Goal: Information Seeking & Learning: Learn about a topic

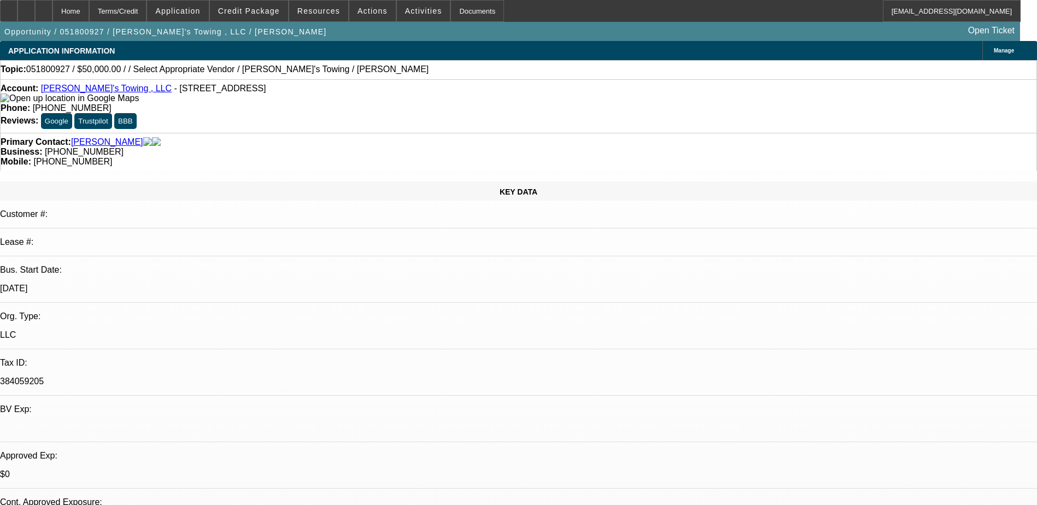
select select "0"
select select "2"
select select "0.1"
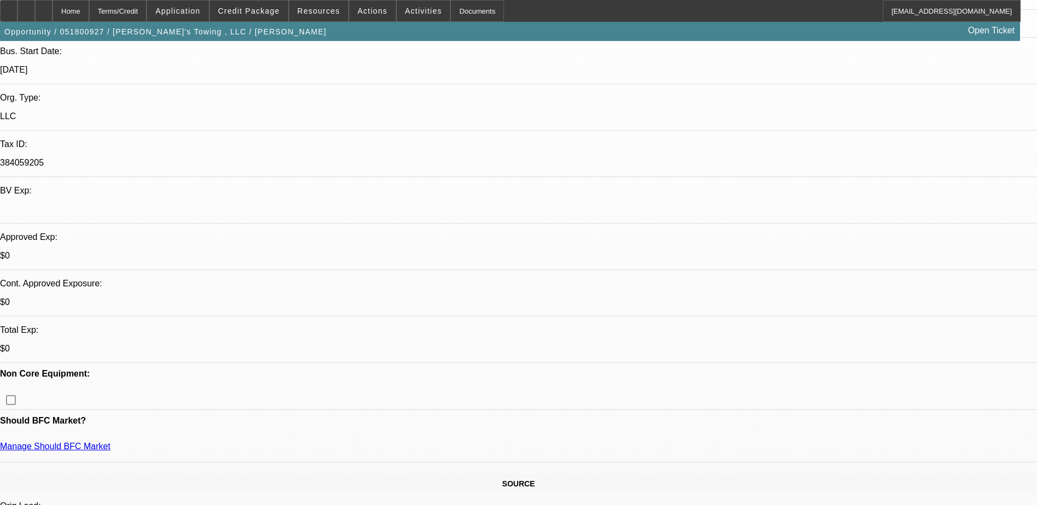
scroll to position [632, 0]
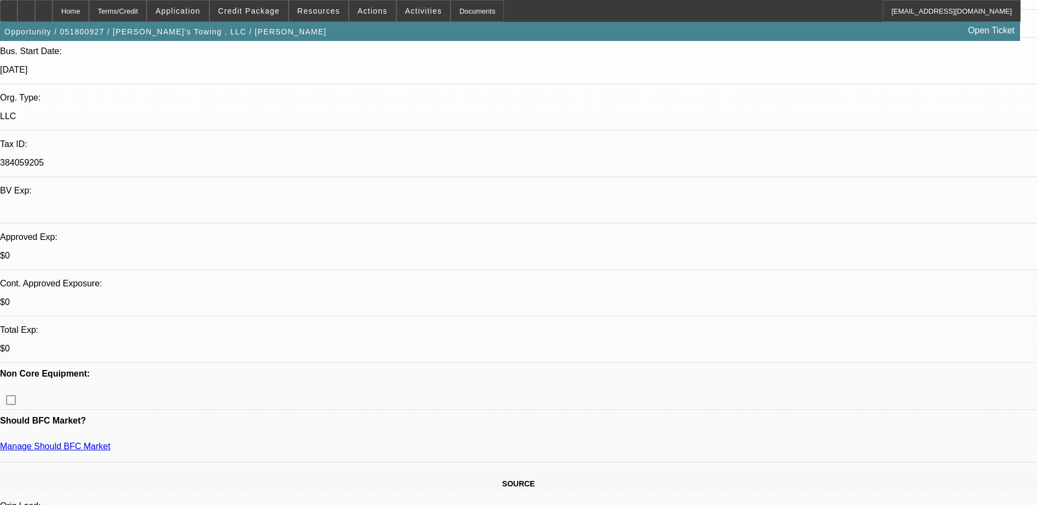
scroll to position [522, 0]
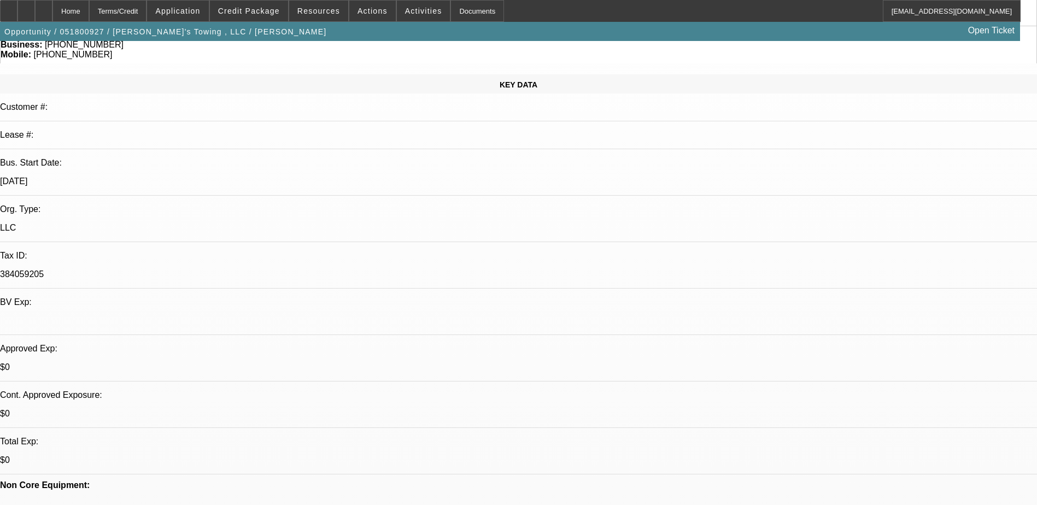
scroll to position [0, 0]
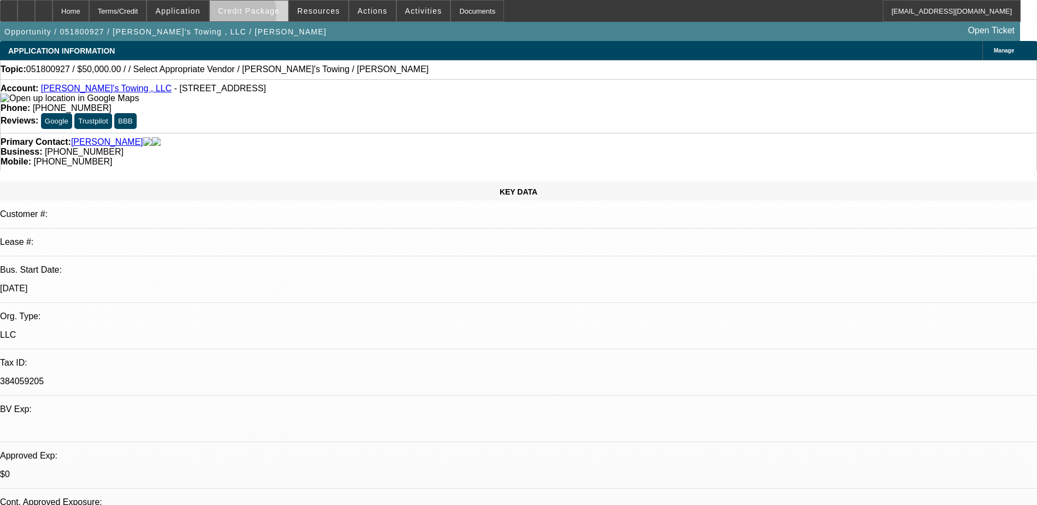
click at [259, 15] on span at bounding box center [249, 11] width 78 height 26
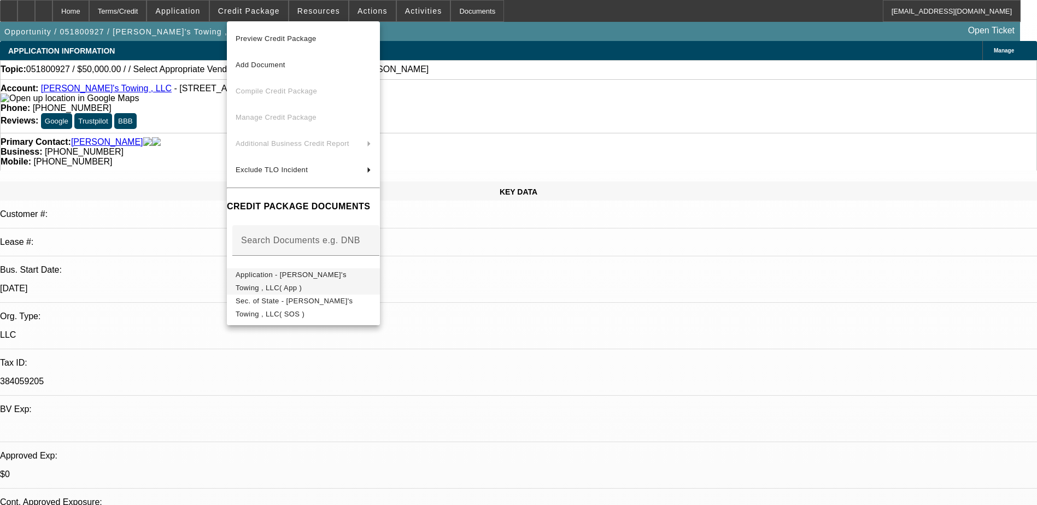
click at [328, 284] on span "Application - Joe's Towing , LLC( App )" at bounding box center [304, 281] width 136 height 26
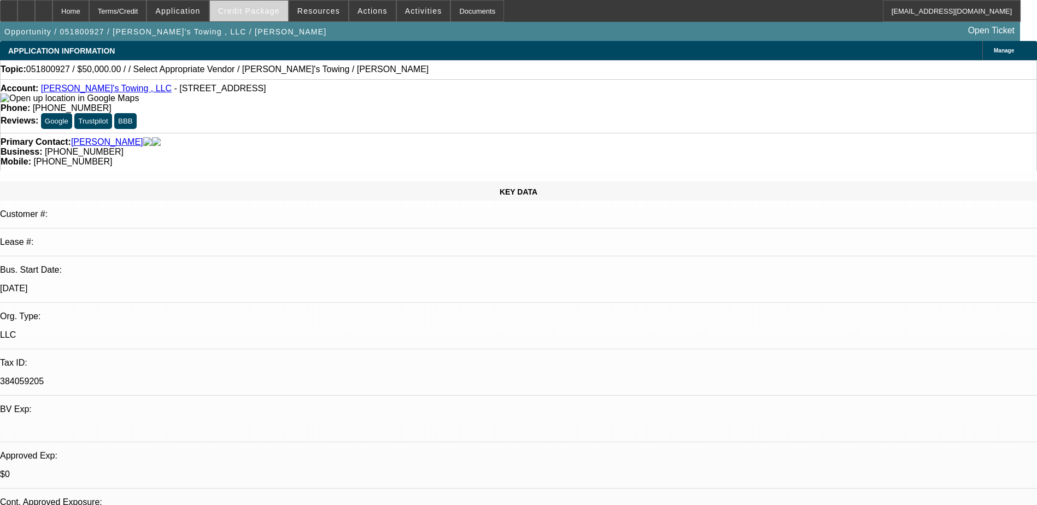
click at [256, 15] on span at bounding box center [249, 11] width 78 height 26
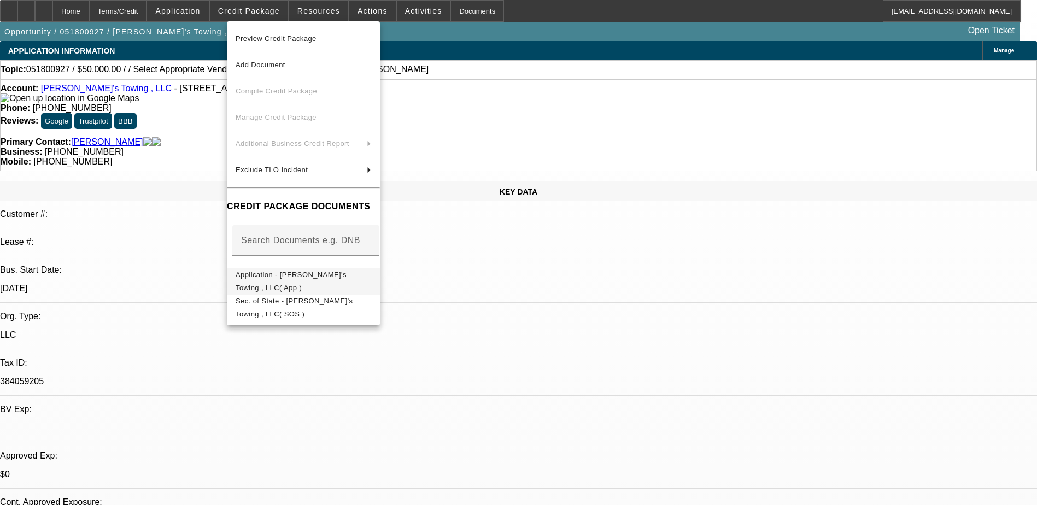
click at [319, 276] on span "Application - Joe's Towing , LLC( App )" at bounding box center [291, 281] width 111 height 21
